Goal: Information Seeking & Learning: Learn about a topic

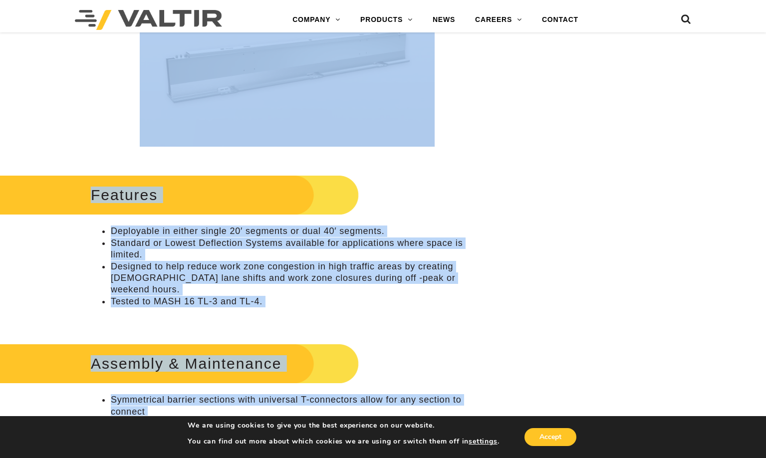
scroll to position [345, 0]
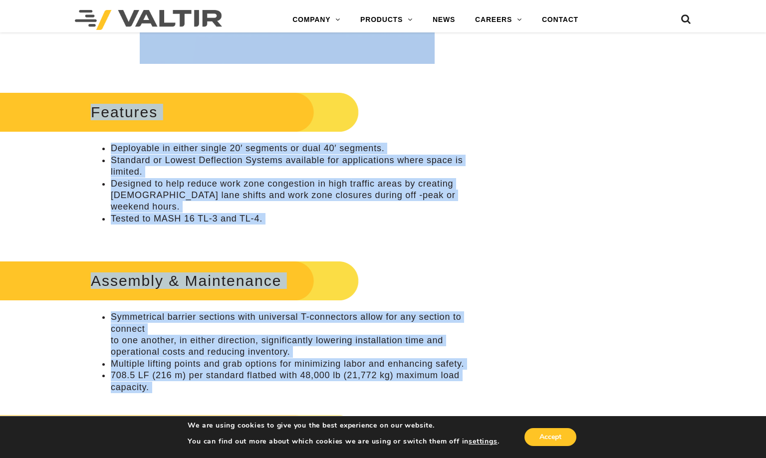
drag, startPoint x: 61, startPoint y: 95, endPoint x: 514, endPoint y: 296, distance: 496.0
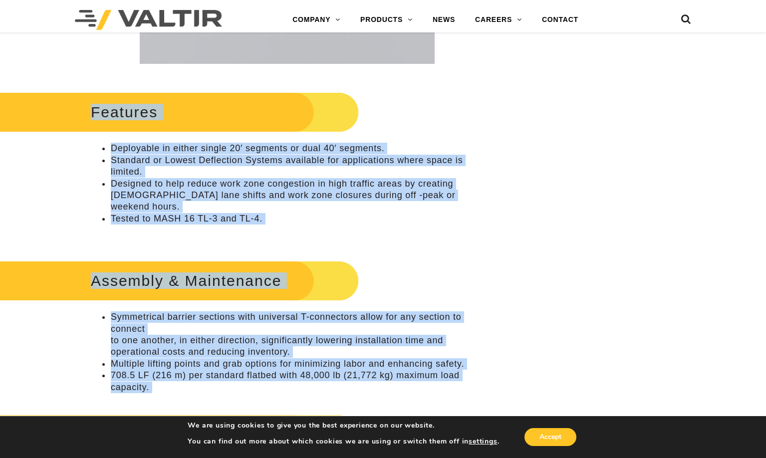
scroll to position [0, 0]
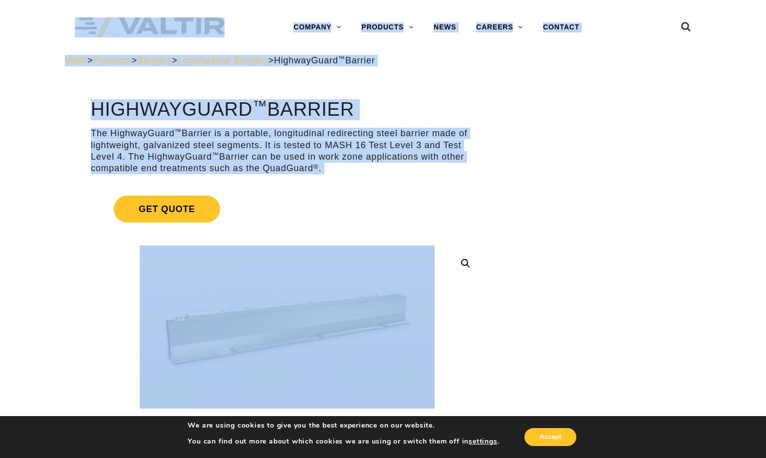
drag, startPoint x: 514, startPoint y: 296, endPoint x: 45, endPoint y: 32, distance: 537.8
click at [45, 32] on div "Menu COMPANY ABOUT VALTIR OUR HISTORY RENTALS INTERNATIONAL PRODUCTS BARRICADES…" at bounding box center [383, 27] width 766 height 55
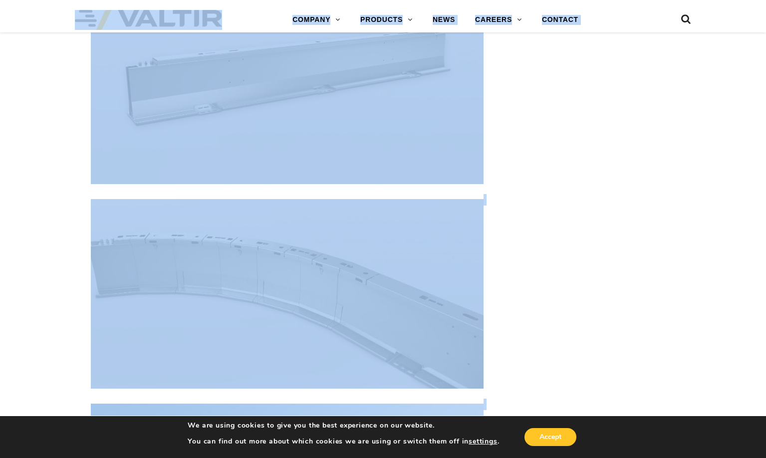
scroll to position [2142, 0]
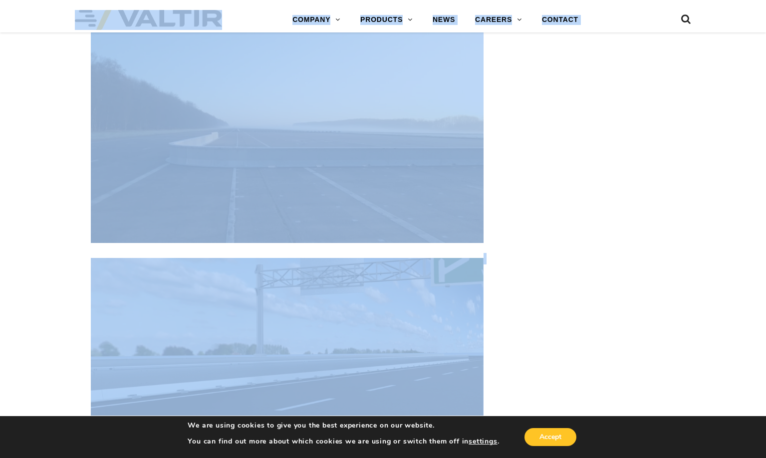
drag, startPoint x: 234, startPoint y: 116, endPoint x: 525, endPoint y: 346, distance: 371.3
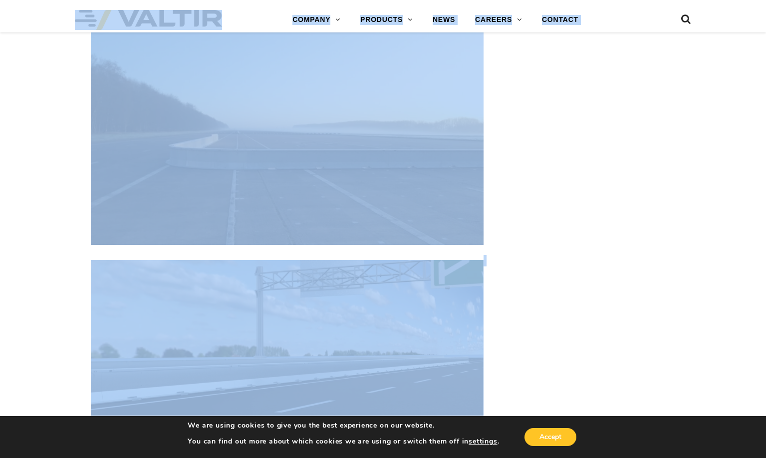
scroll to position [2340, 0]
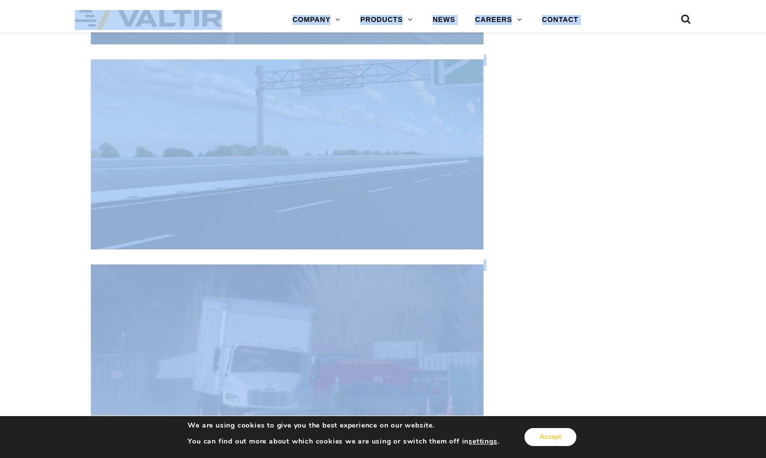
click at [541, 437] on button "Accept" at bounding box center [550, 437] width 52 height 18
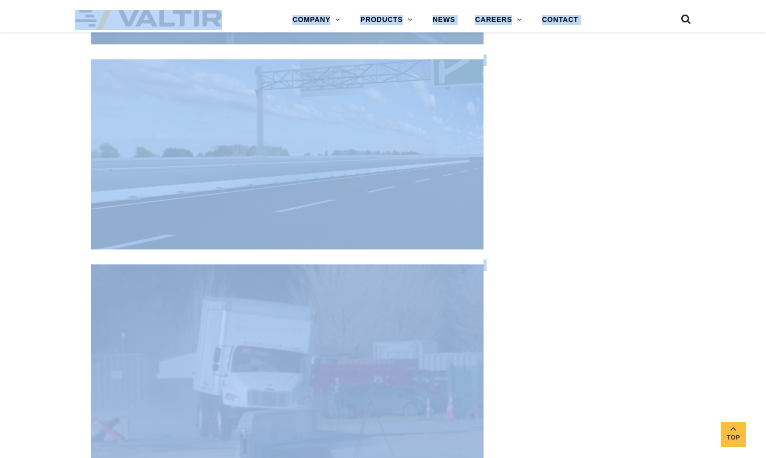
click at [63, 282] on div "**********" at bounding box center [383, 401] width 766 height 5285
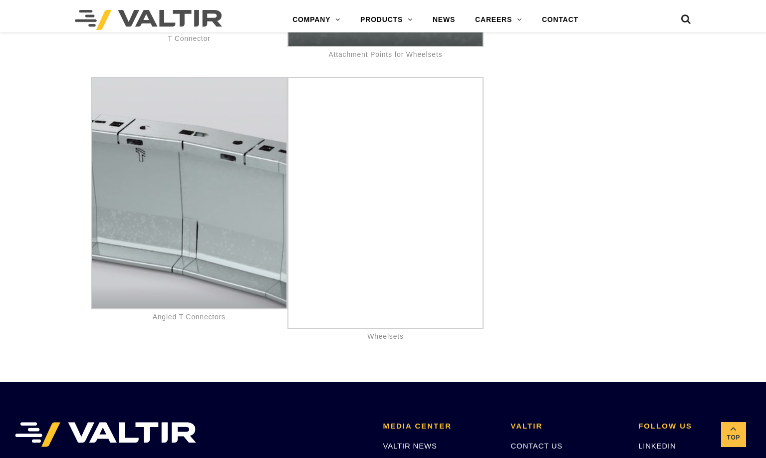
scroll to position [5044, 0]
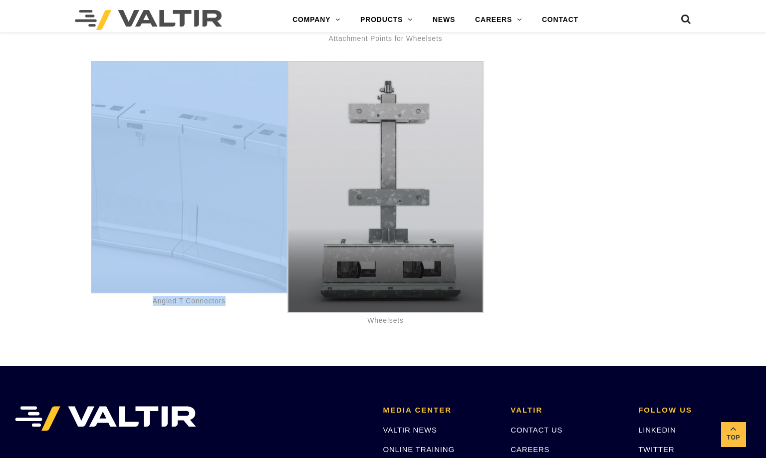
drag, startPoint x: 460, startPoint y: 321, endPoint x: 96, endPoint y: 104, distance: 423.2
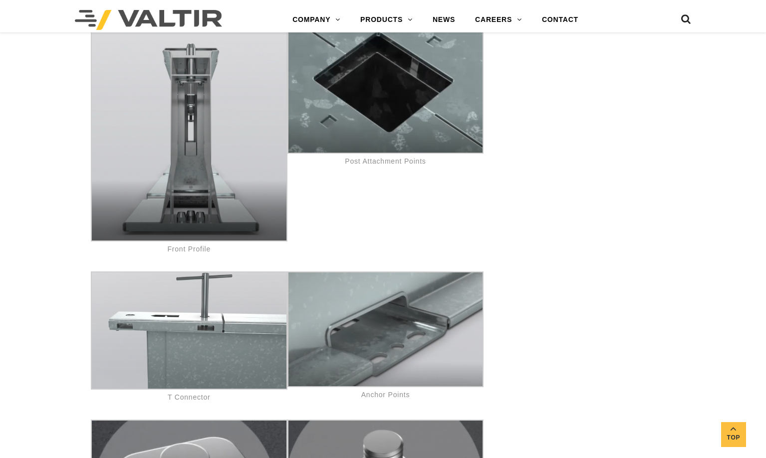
scroll to position [4151, 0]
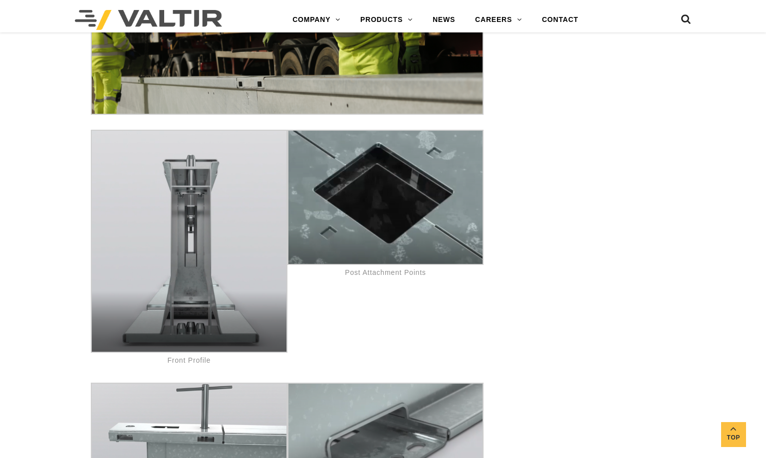
drag, startPoint x: 477, startPoint y: 331, endPoint x: 105, endPoint y: 158, distance: 410.1
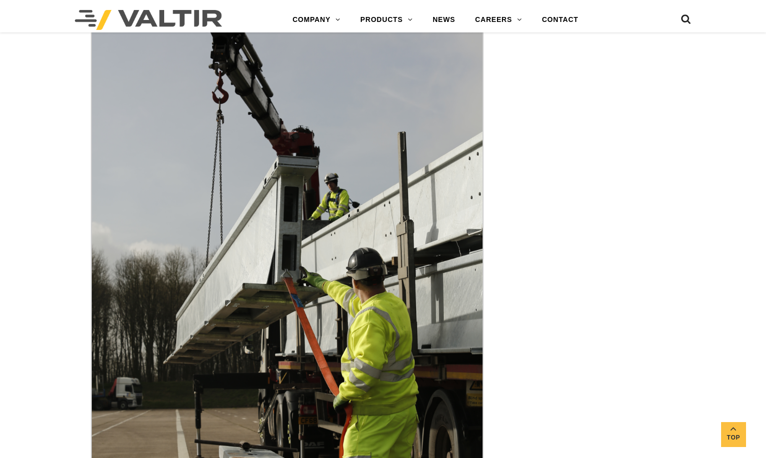
scroll to position [2866, 0]
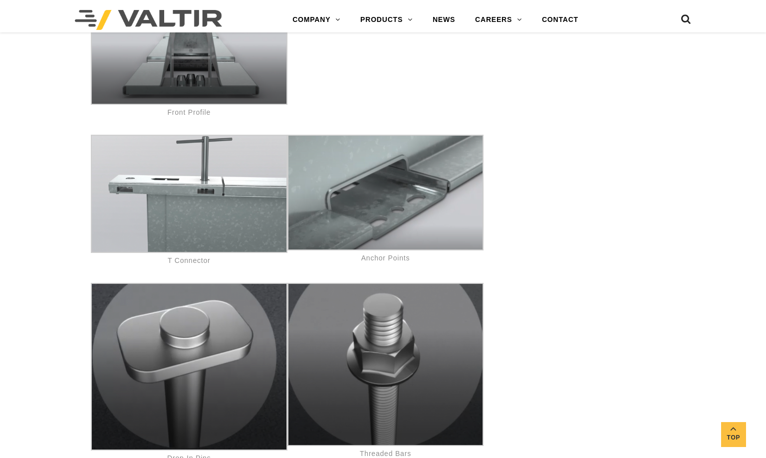
scroll to position [4397, 0]
